Goal: Transaction & Acquisition: Download file/media

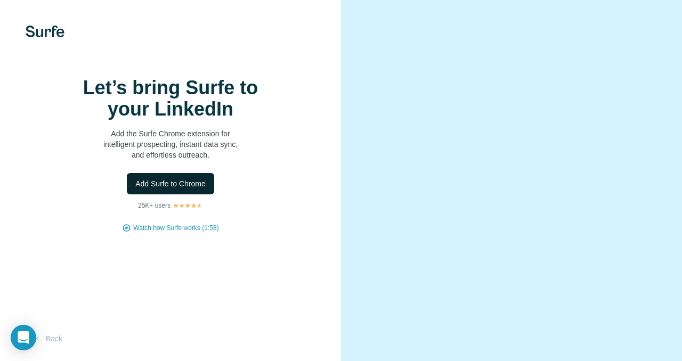
click at [176, 185] on span "Add Surfe to Chrome" at bounding box center [170, 183] width 70 height 11
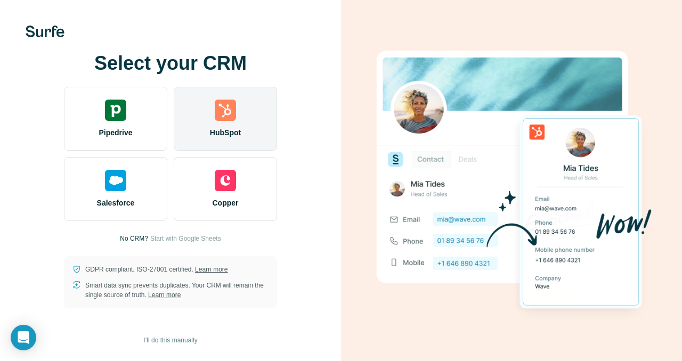
click at [227, 113] on img at bounding box center [225, 110] width 21 height 21
